Goal: Information Seeking & Learning: Understand process/instructions

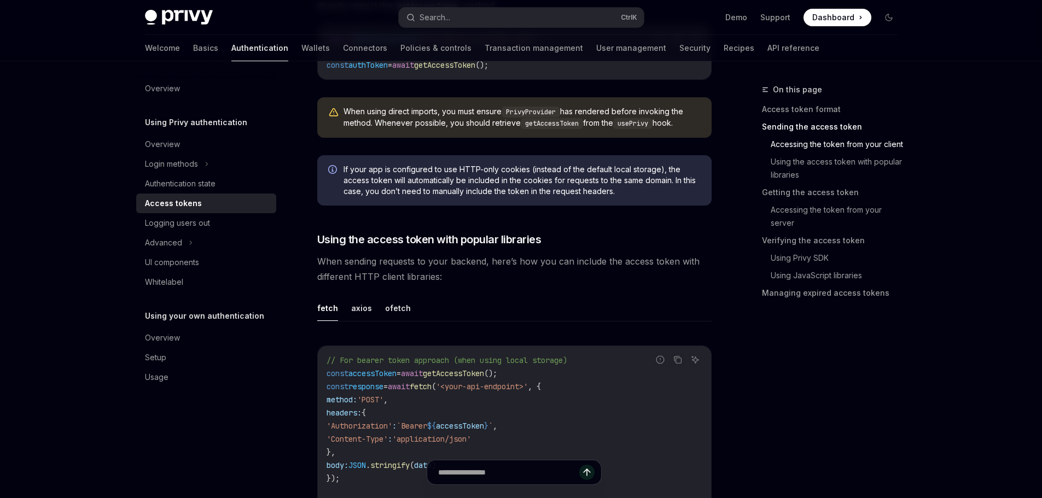
scroll to position [820, 0]
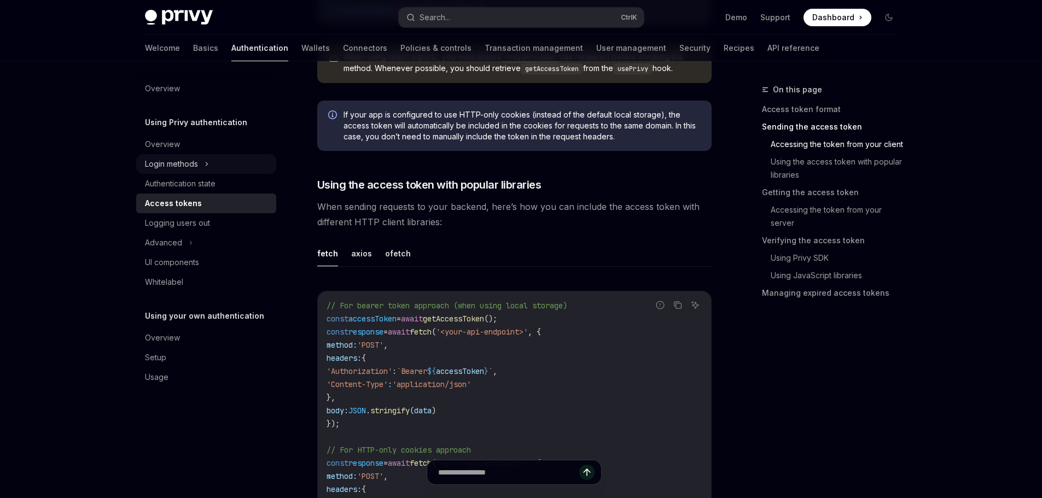
click at [194, 159] on div "Login methods" at bounding box center [171, 164] width 53 height 13
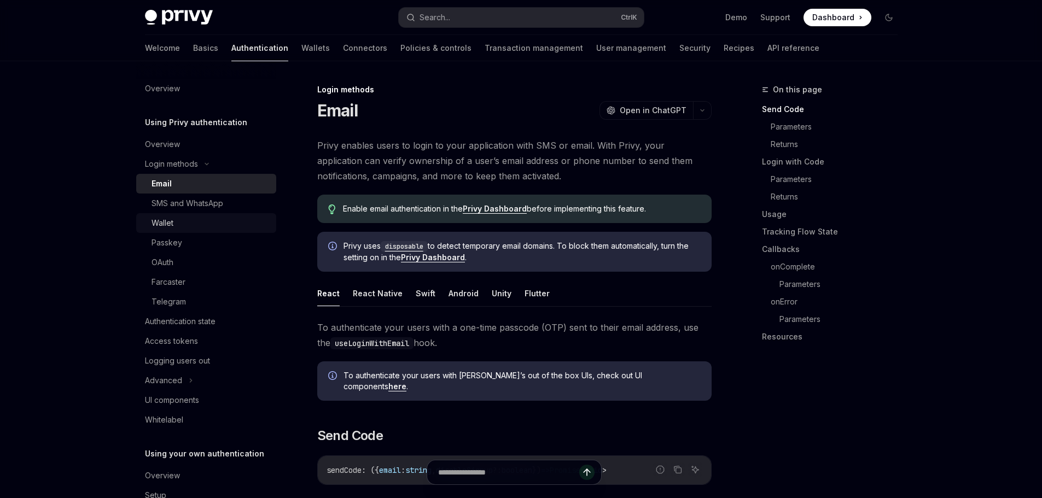
click at [215, 223] on div "Wallet" at bounding box center [210, 223] width 118 height 13
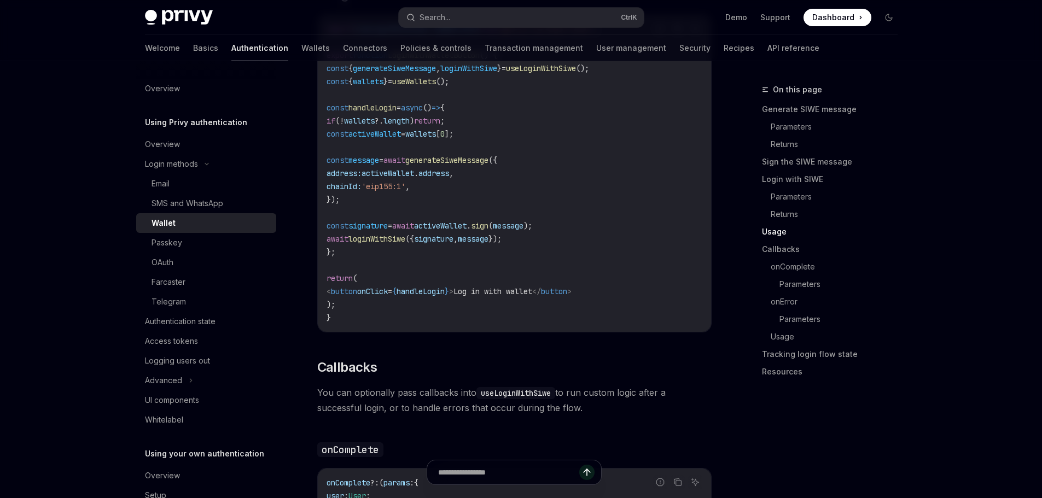
scroll to position [1313, 0]
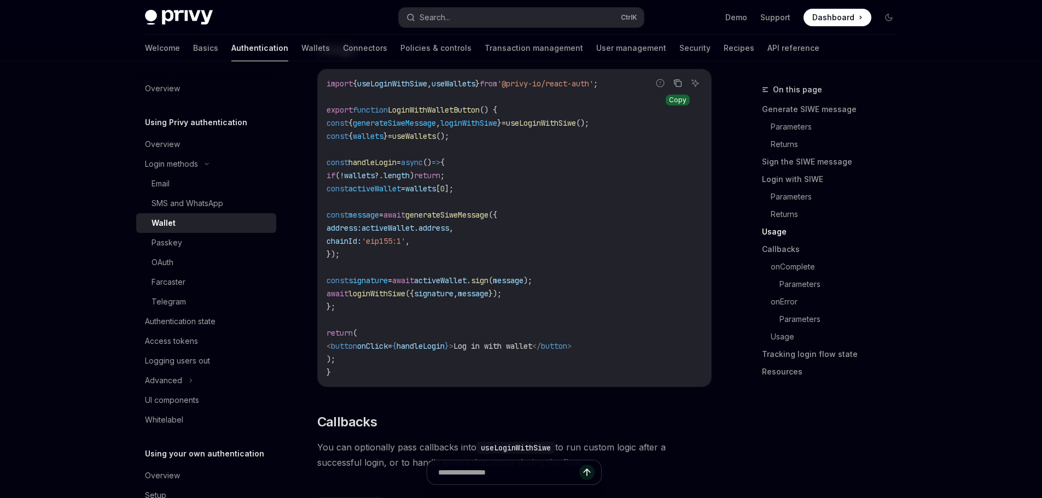
click at [683, 86] on button "Copy the contents from the code block" at bounding box center [677, 83] width 14 height 14
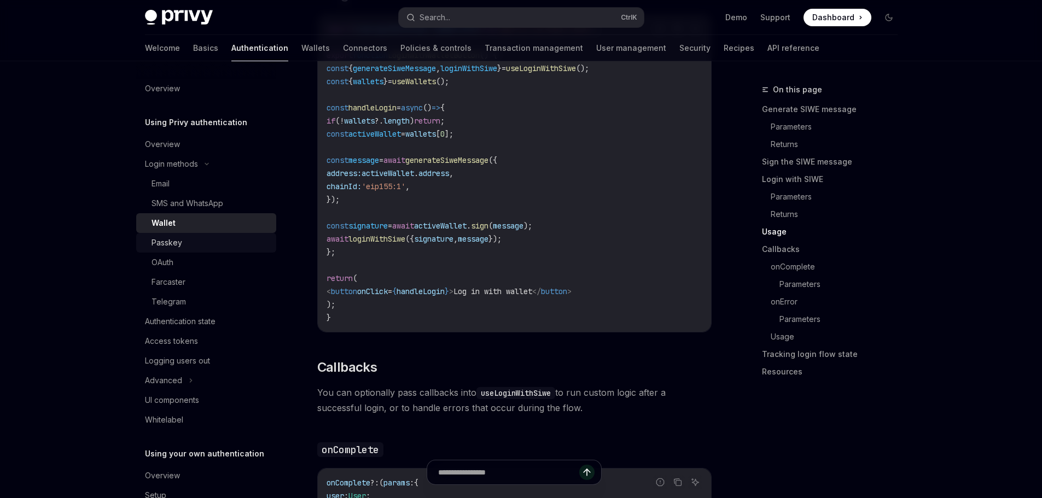
click at [194, 247] on div "Passkey" at bounding box center [210, 242] width 118 height 13
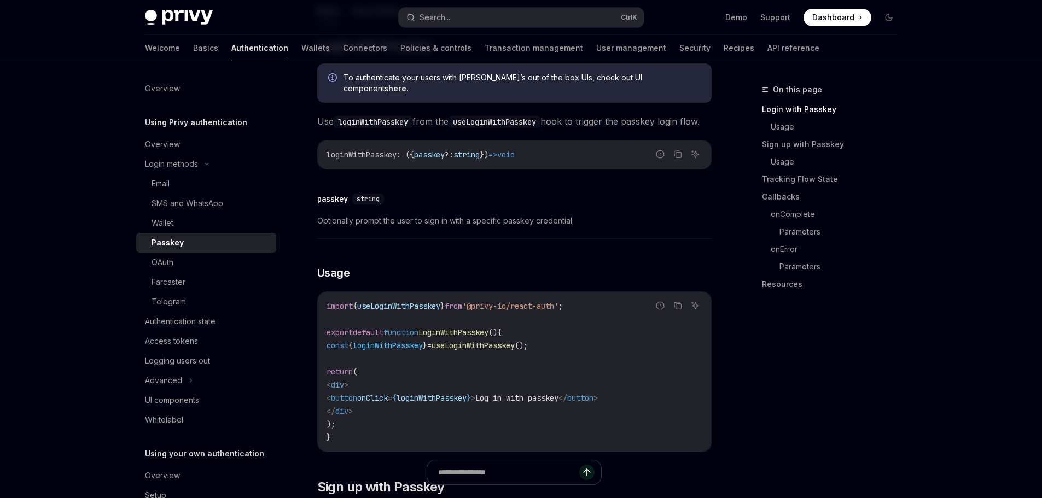
scroll to position [273, 0]
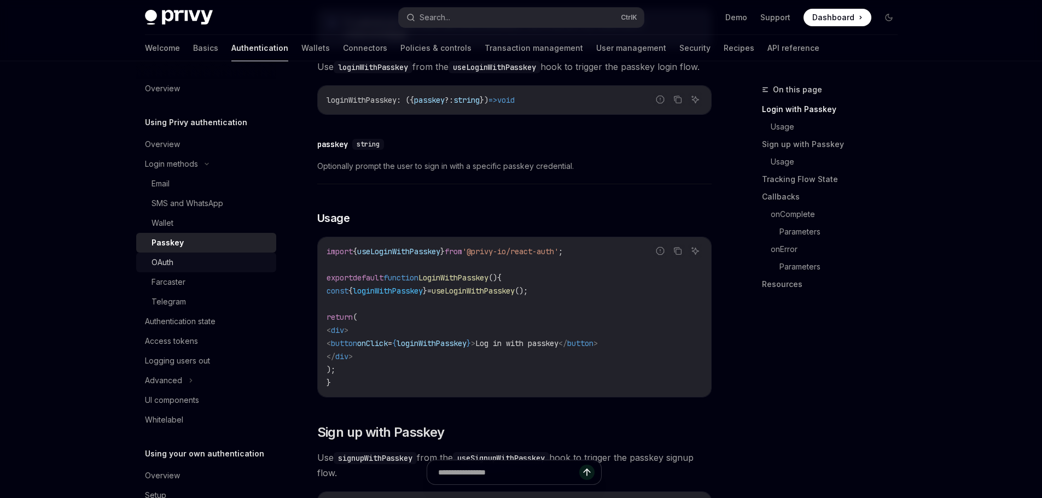
click at [182, 266] on div "OAuth" at bounding box center [210, 262] width 118 height 13
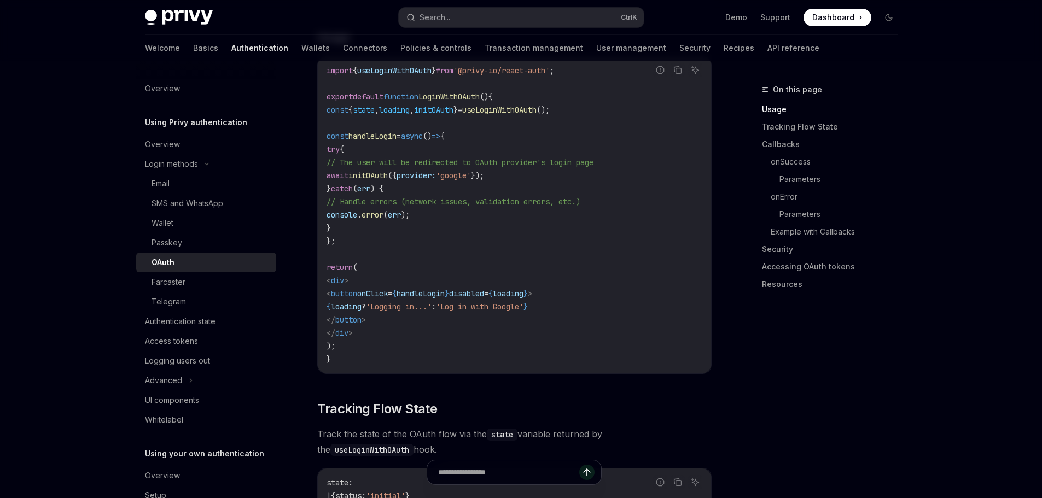
scroll to position [875, 0]
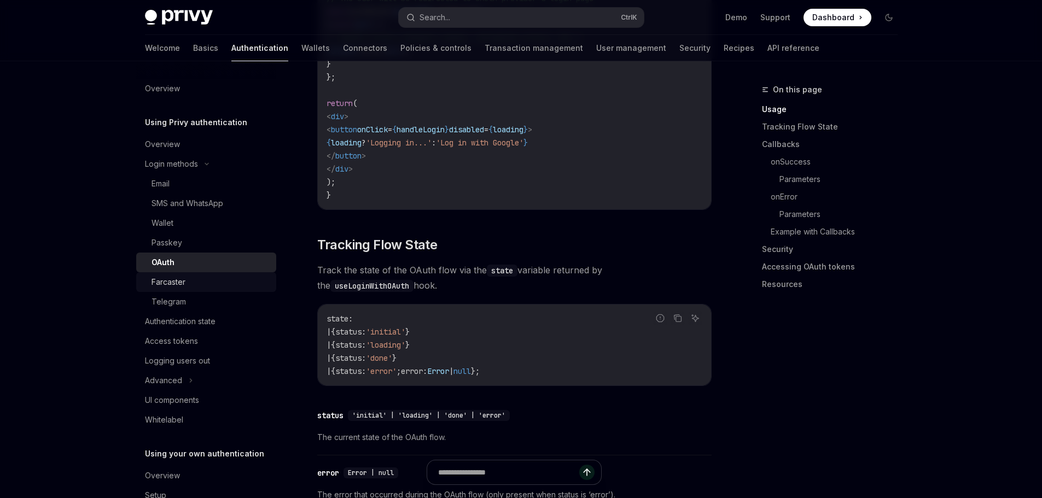
click at [220, 285] on div "Farcaster" at bounding box center [210, 282] width 118 height 13
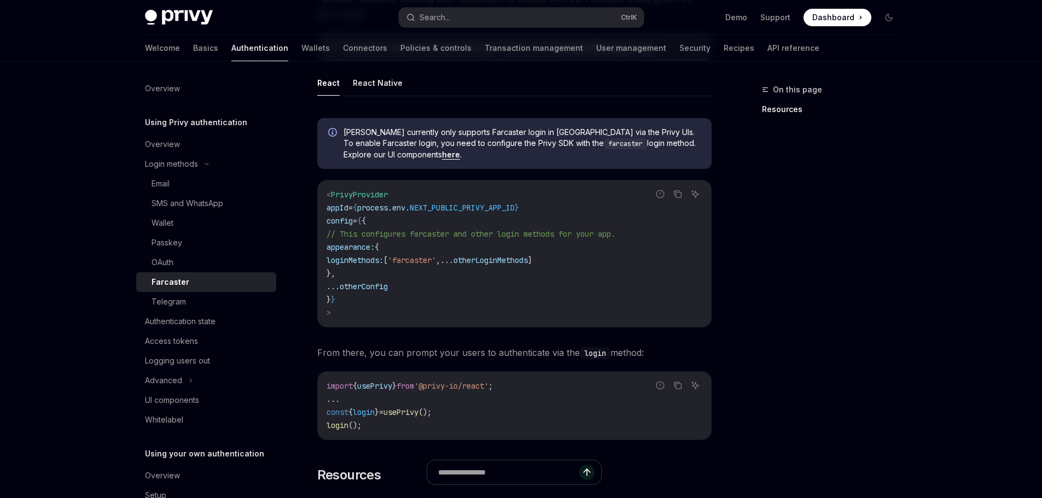
scroll to position [492, 0]
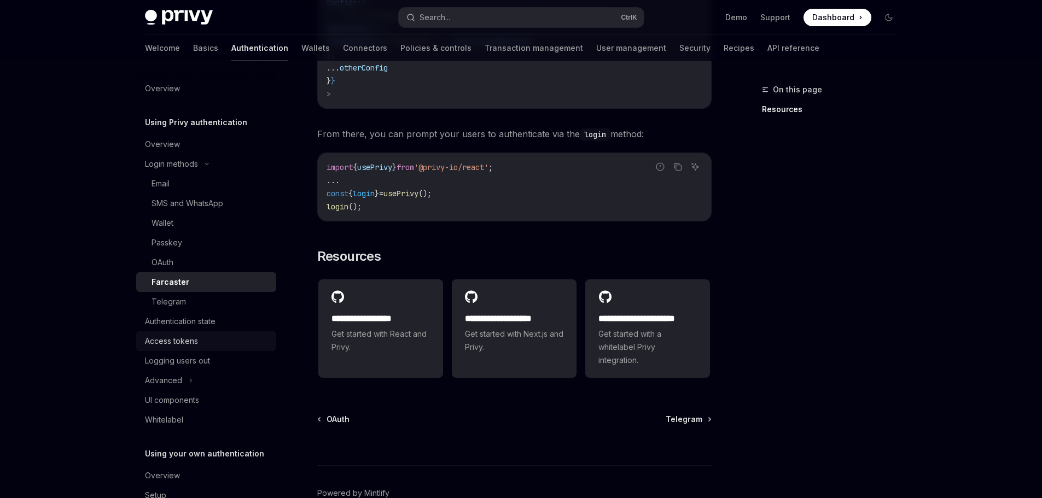
click at [216, 342] on div "Access tokens" at bounding box center [207, 341] width 125 height 13
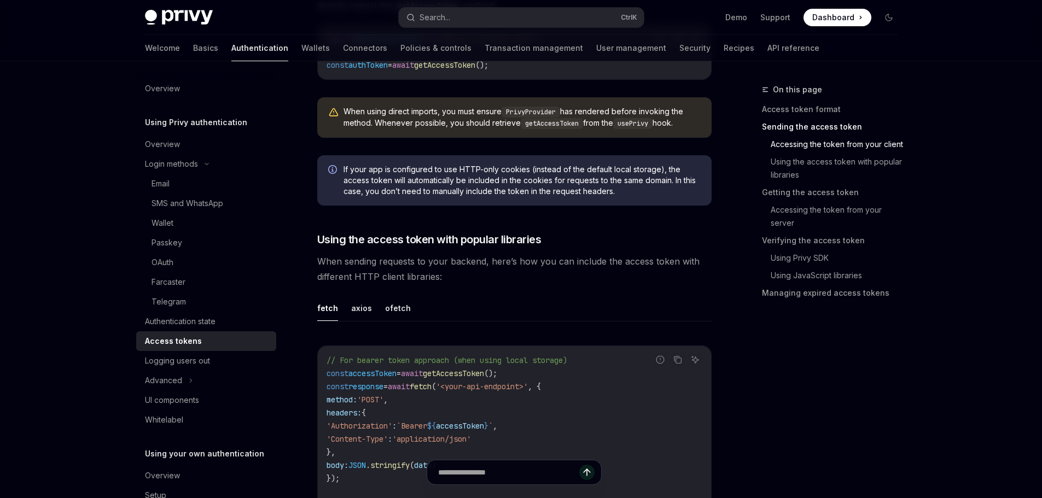
scroll to position [930, 0]
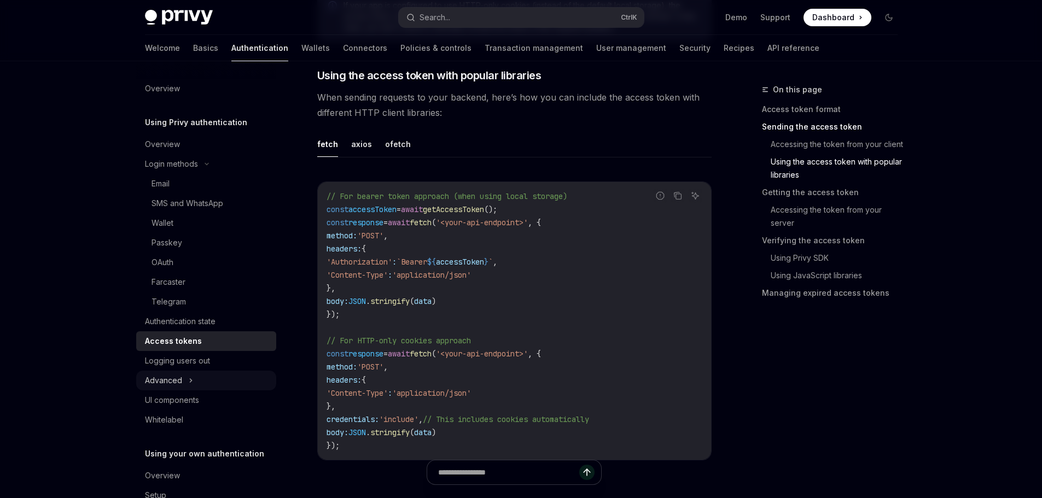
click at [190, 377] on icon at bounding box center [191, 380] width 4 height 13
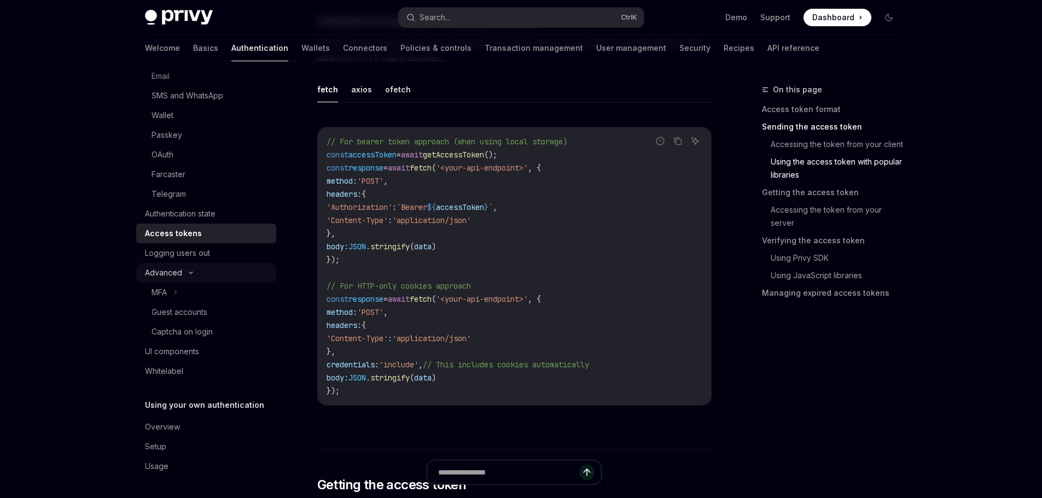
scroll to position [0, 0]
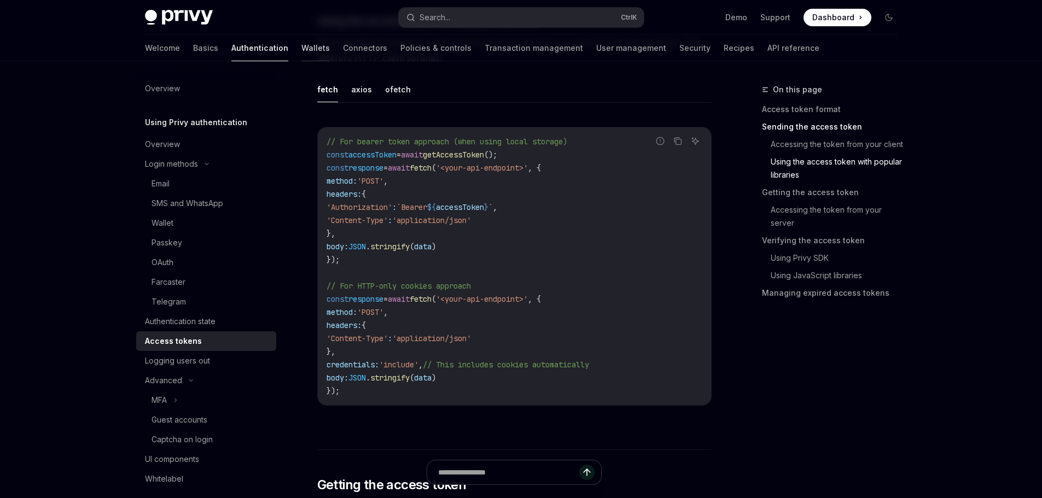
click at [301, 49] on link "Wallets" at bounding box center [315, 48] width 28 height 26
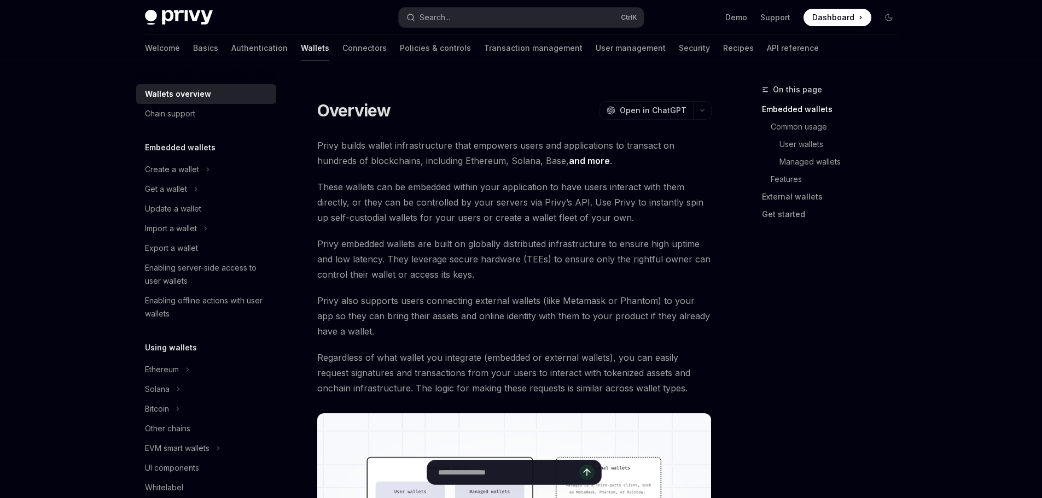
scroll to position [109, 0]
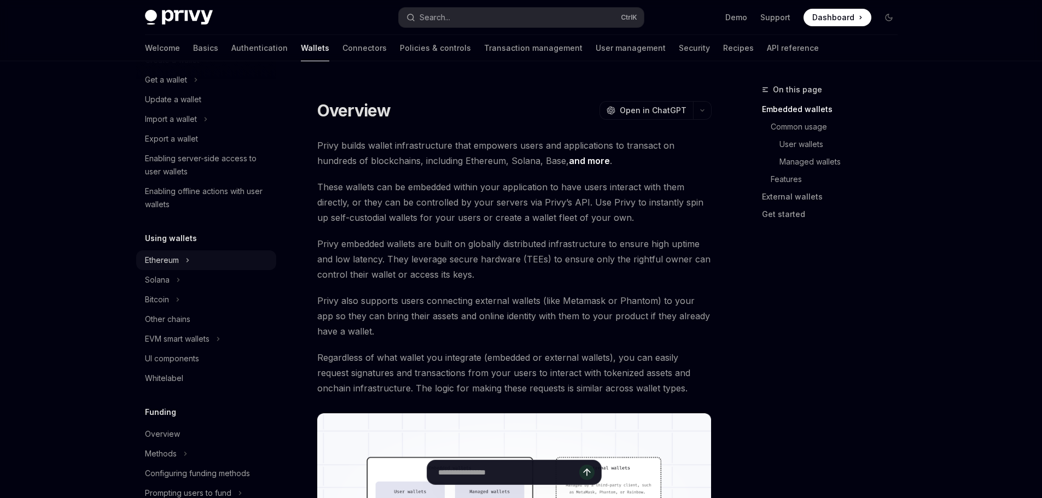
click at [187, 263] on icon at bounding box center [187, 260] width 4 height 13
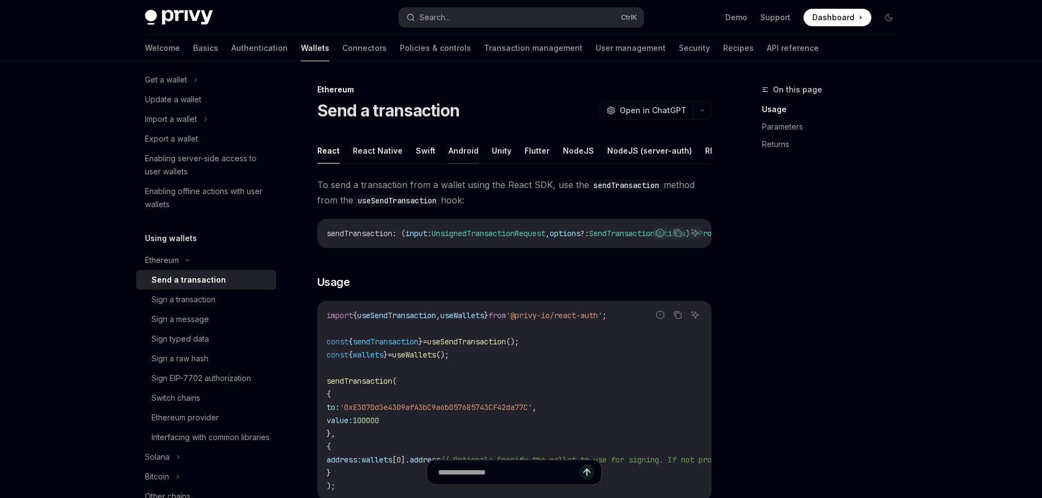
click at [452, 147] on button "Android" at bounding box center [463, 151] width 30 height 26
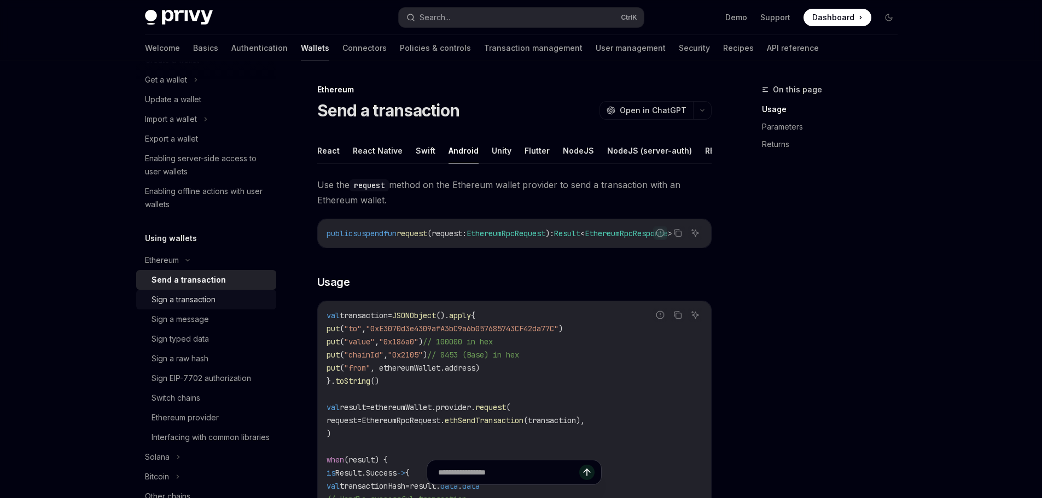
click at [211, 290] on link "Sign a transaction" at bounding box center [206, 300] width 140 height 20
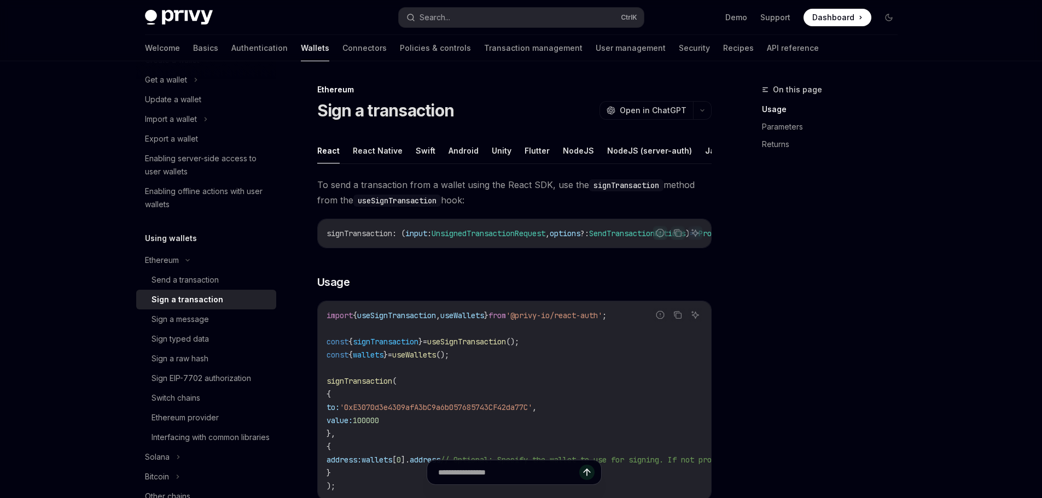
scroll to position [0, 45]
click at [692, 155] on button "REST API" at bounding box center [709, 151] width 34 height 26
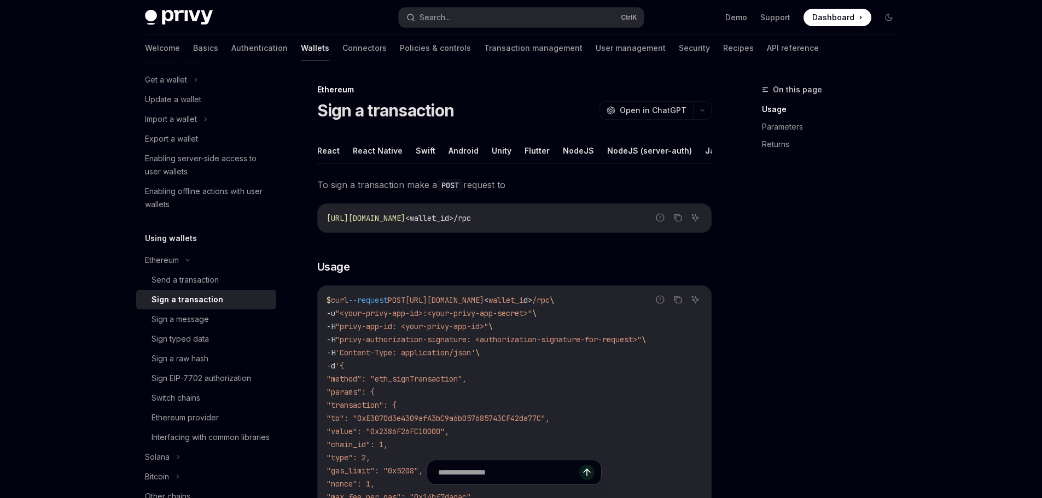
click at [442, 153] on ul "React React Native Swift Android Unity Flutter NodeJS NodeJS (server-auth) Java…" at bounding box center [514, 151] width 394 height 26
click at [464, 153] on button "Android" at bounding box center [463, 151] width 30 height 26
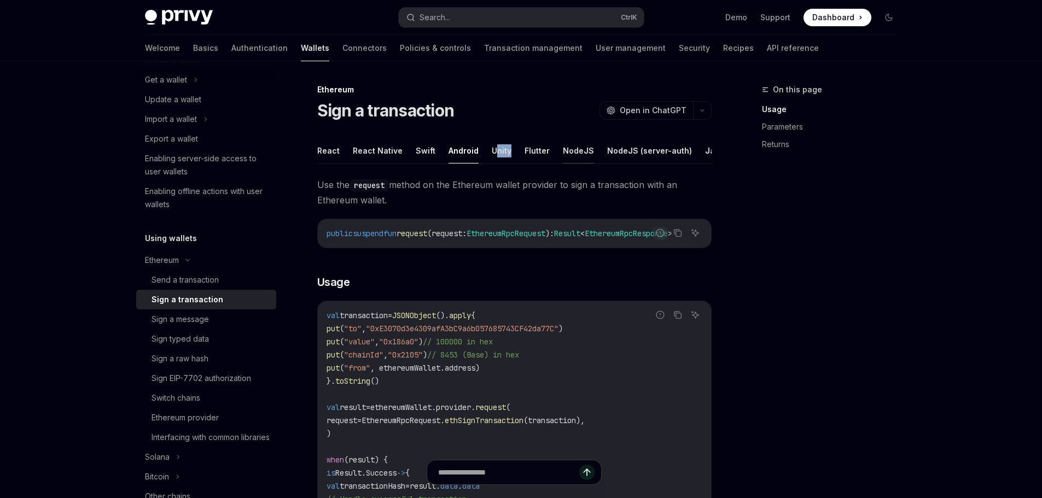
drag, startPoint x: 514, startPoint y: 163, endPoint x: 575, endPoint y: 149, distance: 63.4
click at [493, 164] on ul "React React Native Swift Android Unity Flutter NodeJS NodeJS (server-auth) Java…" at bounding box center [514, 151] width 394 height 26
click at [575, 144] on button "NodeJS" at bounding box center [578, 151] width 31 height 26
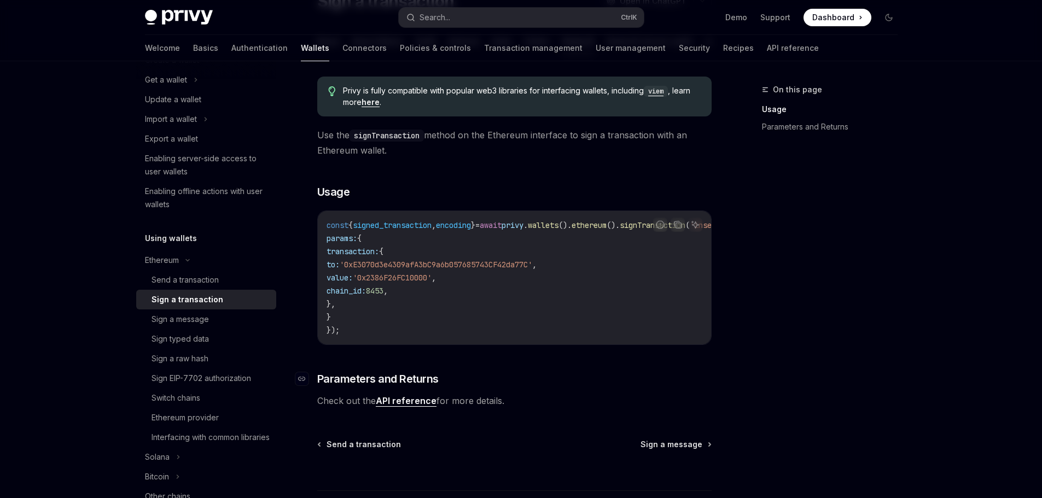
scroll to position [209, 0]
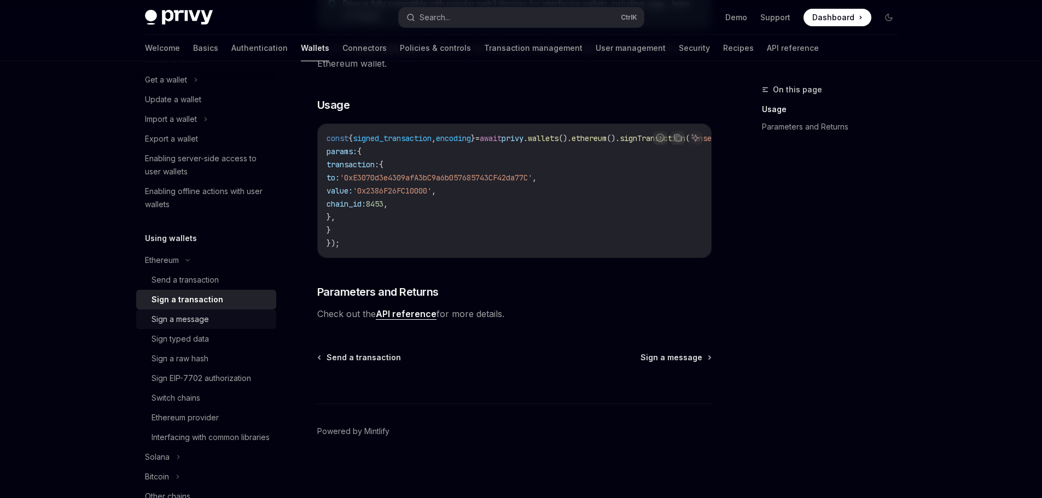
click at [211, 319] on div "Sign a message" at bounding box center [210, 319] width 118 height 13
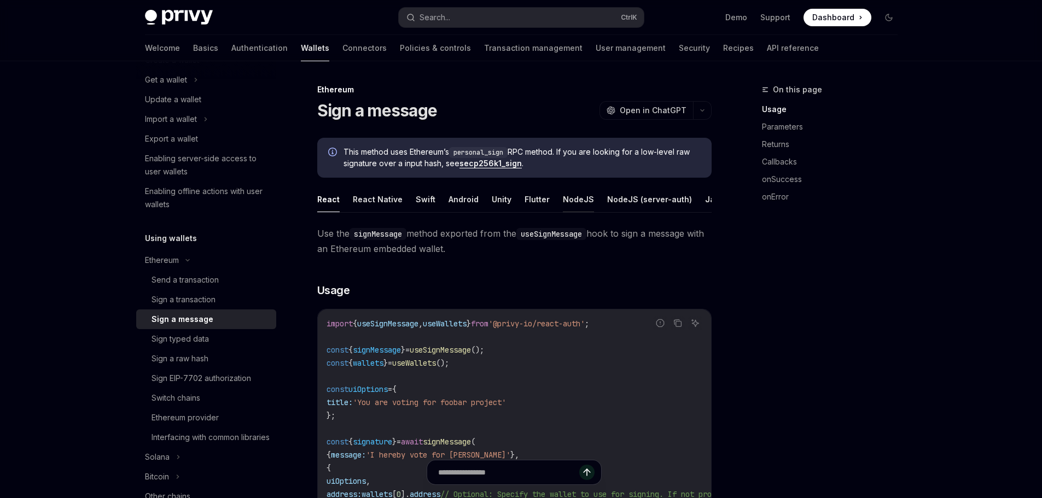
click at [578, 199] on button "NodeJS" at bounding box center [578, 199] width 31 height 26
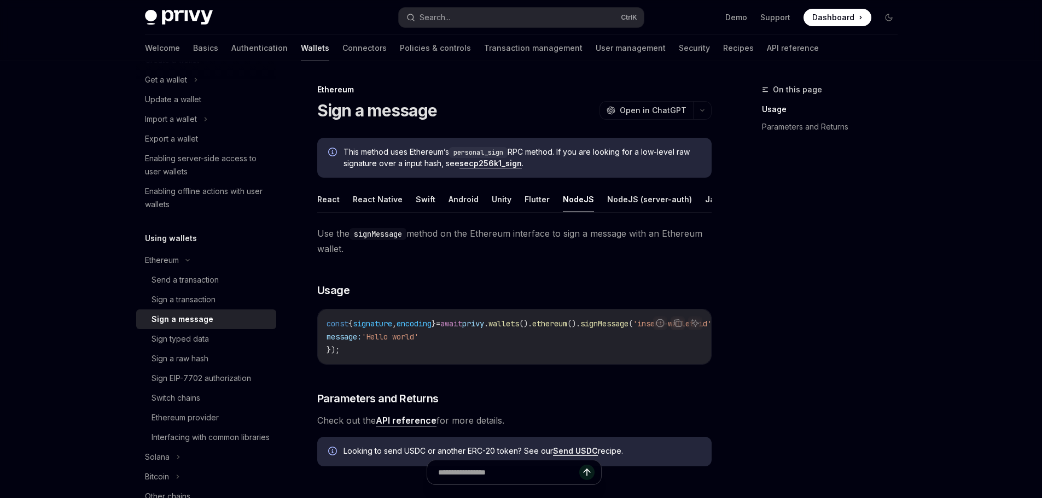
scroll to position [109, 0]
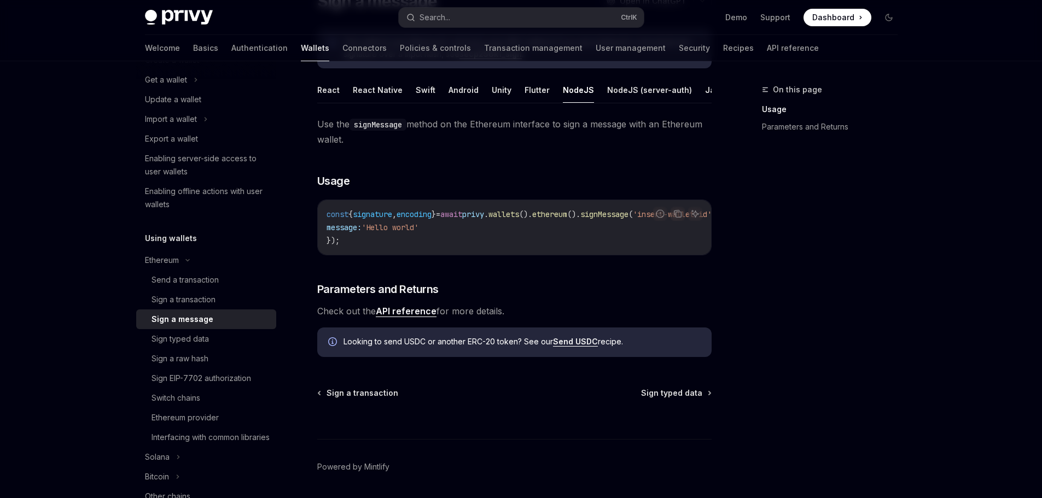
drag, startPoint x: 481, startPoint y: 260, endPoint x: 514, endPoint y: 260, distance: 32.8
click at [514, 255] on div "const { signature , encoding } = await privy . wallets (). ethereum (). signMes…" at bounding box center [514, 227] width 393 height 55
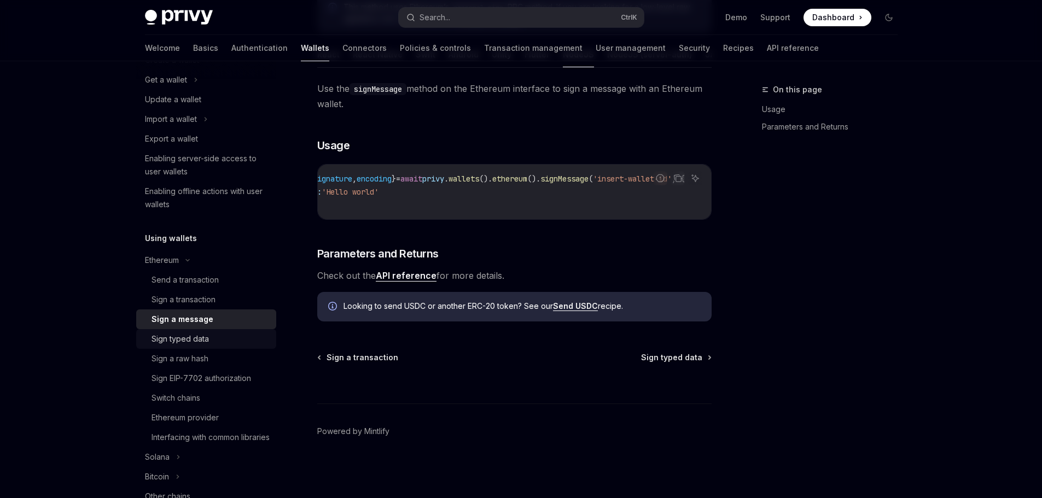
click at [243, 335] on div "Sign typed data" at bounding box center [210, 339] width 118 height 13
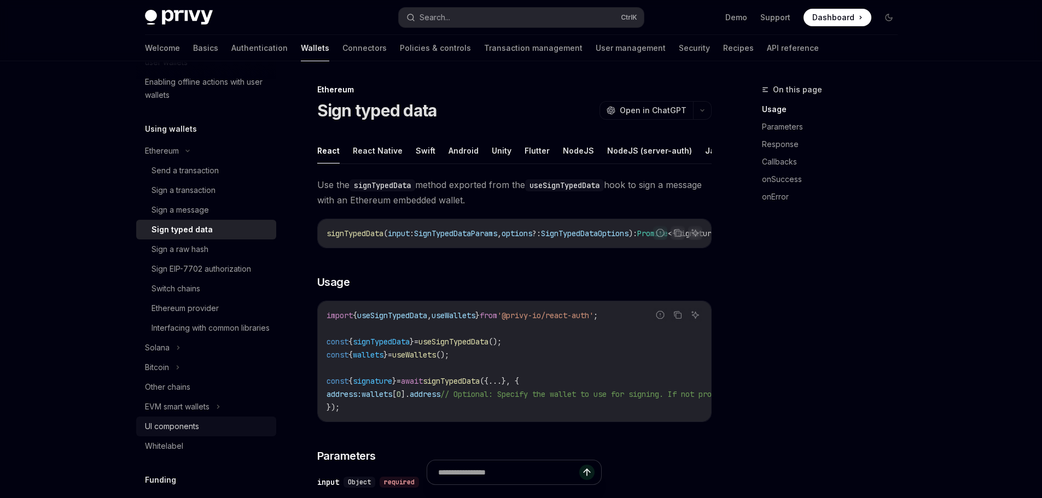
scroll to position [273, 0]
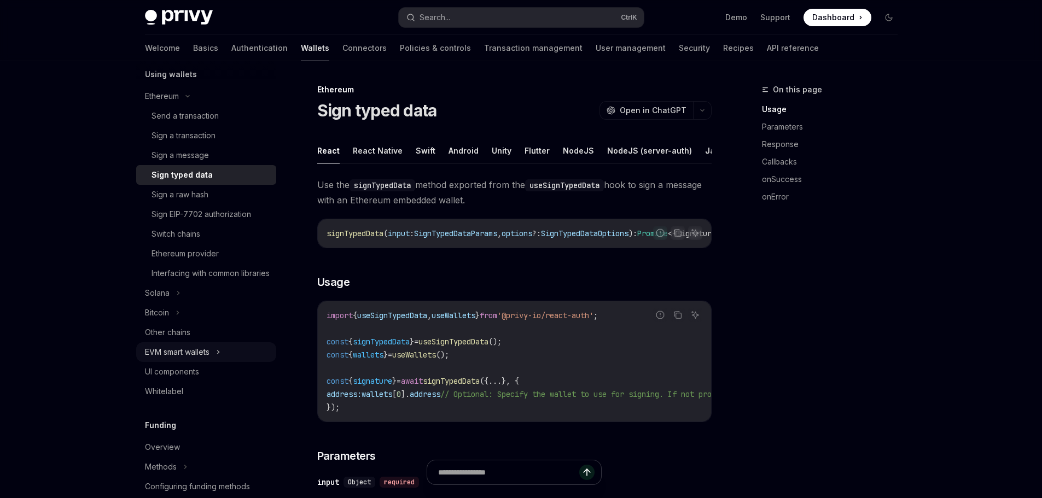
click at [220, 359] on icon at bounding box center [218, 352] width 4 height 13
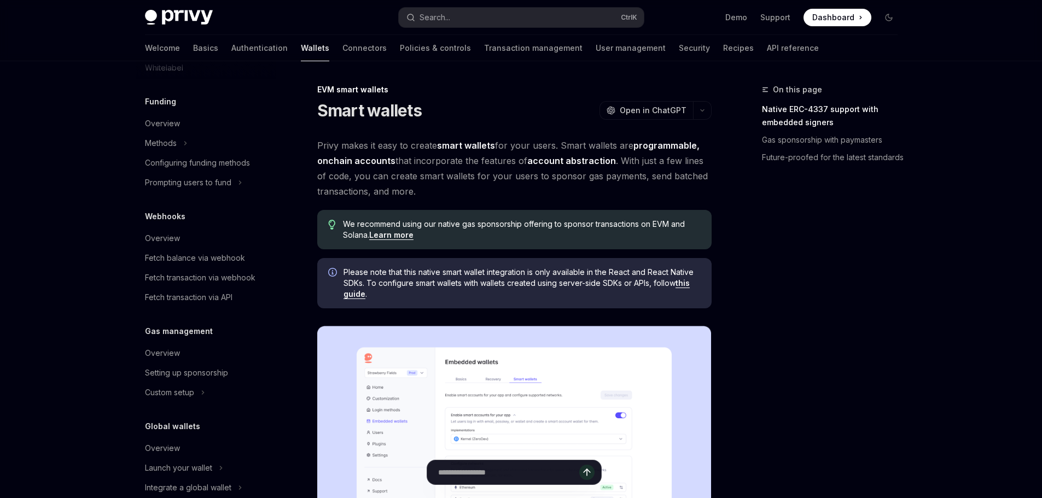
scroll to position [691, 0]
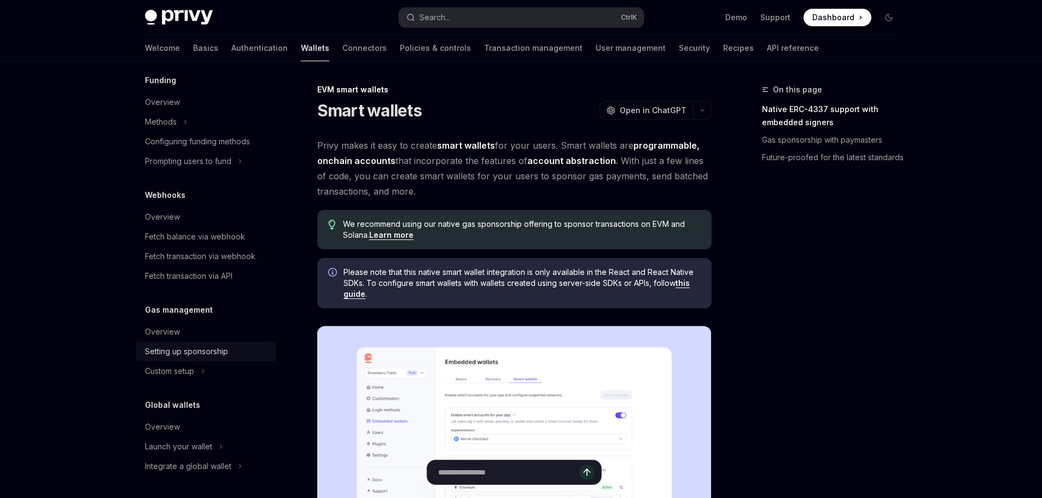
click at [230, 352] on div "Setting up sponsorship" at bounding box center [207, 351] width 125 height 13
type textarea "*"
